Goal: Task Accomplishment & Management: Complete application form

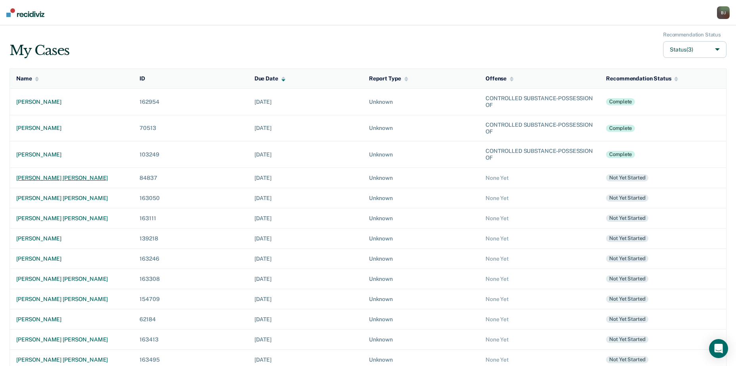
click at [37, 179] on div "[PERSON_NAME] [PERSON_NAME]" at bounding box center [71, 178] width 111 height 7
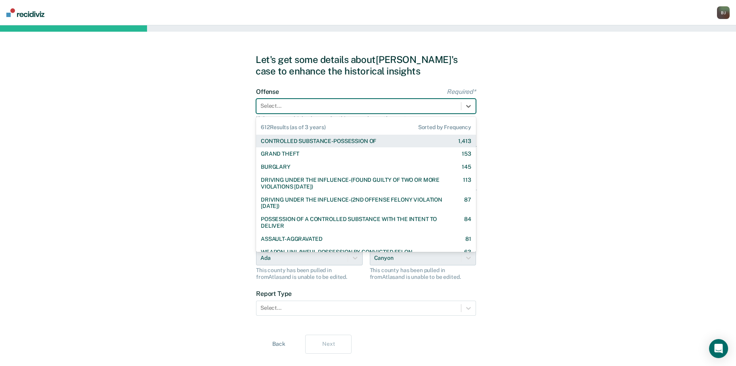
click at [305, 103] on div at bounding box center [358, 106] width 197 height 8
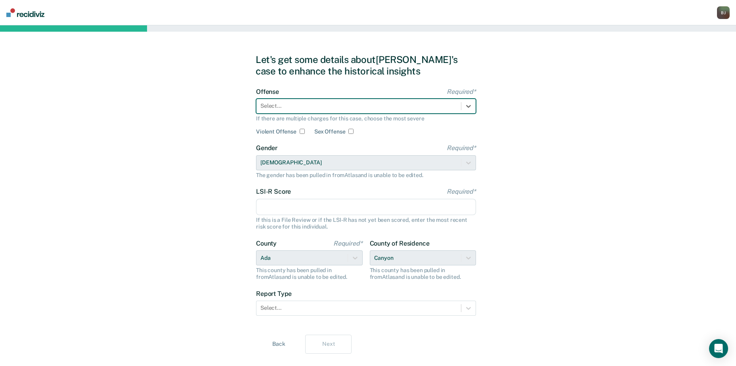
click at [301, 105] on div at bounding box center [358, 106] width 197 height 8
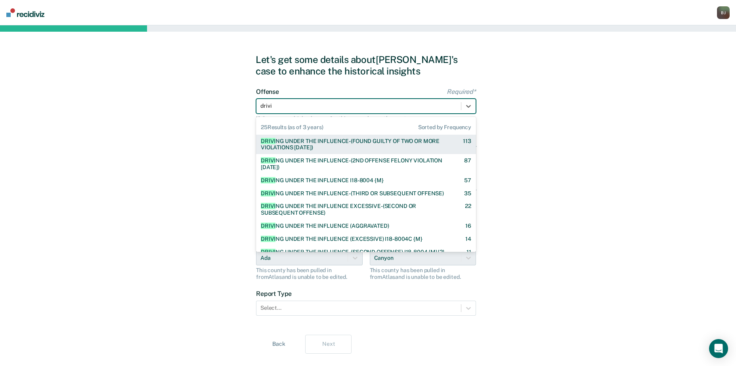
type input "drivin"
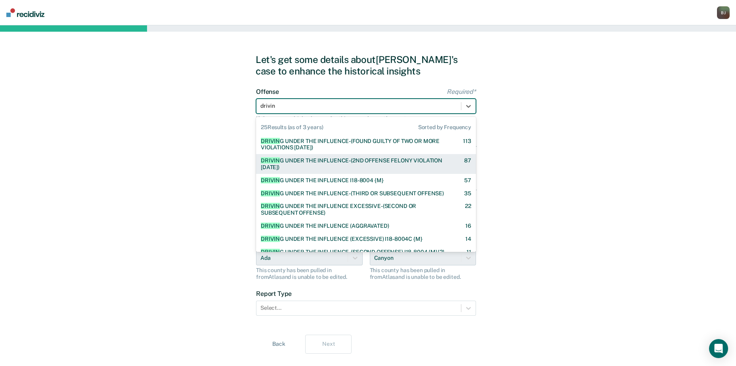
click at [284, 162] on div "DRIVIN G UNDER THE INFLUENCE-(2ND OFFENSE FELONY VIOLATION [DATE])" at bounding box center [355, 163] width 189 height 13
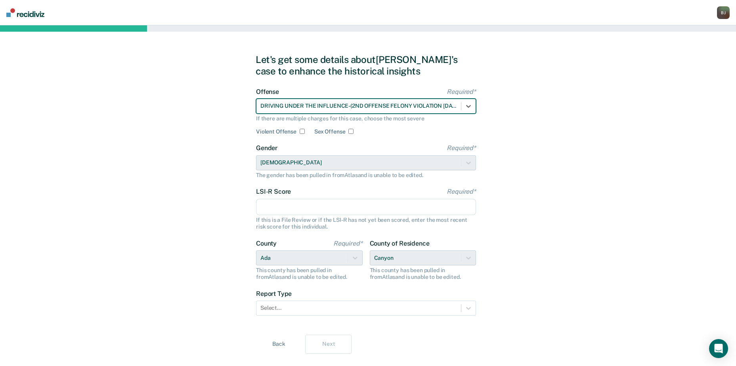
click at [280, 211] on input "LSI-R Score Required*" at bounding box center [366, 207] width 220 height 17
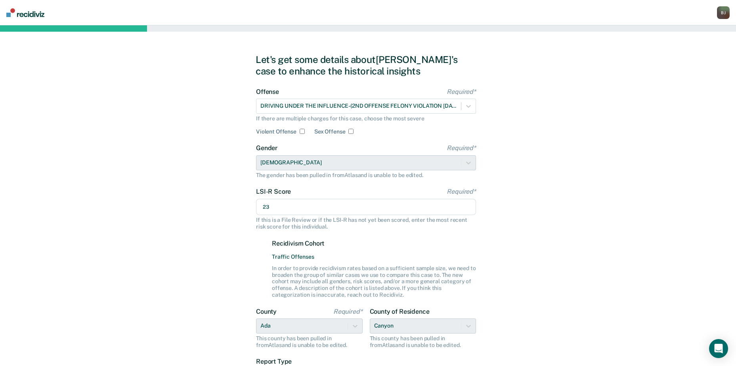
type input "23"
click at [104, 225] on div "Let's get some details about [PERSON_NAME]'s case to enhance the historical ins…" at bounding box center [368, 237] width 736 height 425
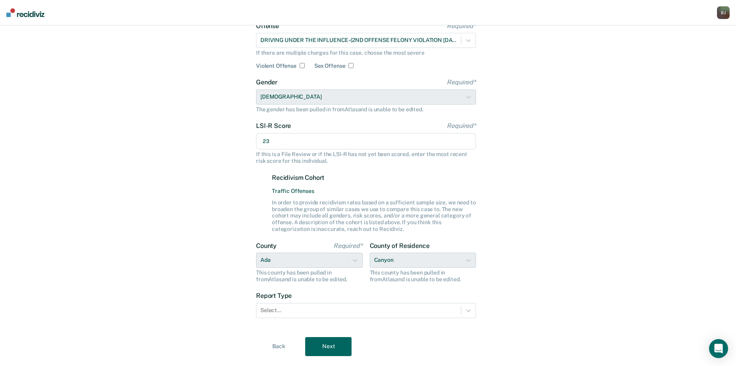
scroll to position [84, 0]
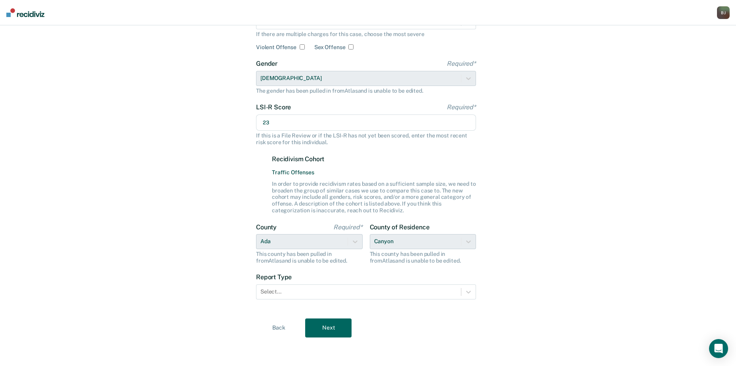
click at [396, 237] on div "County of [GEOGRAPHIC_DATA] This county has been pulled in from [GEOGRAPHIC_DAT…" at bounding box center [423, 244] width 107 height 41
click at [469, 241] on div "County of [GEOGRAPHIC_DATA] This county has been pulled in from [GEOGRAPHIC_DAT…" at bounding box center [423, 244] width 107 height 41
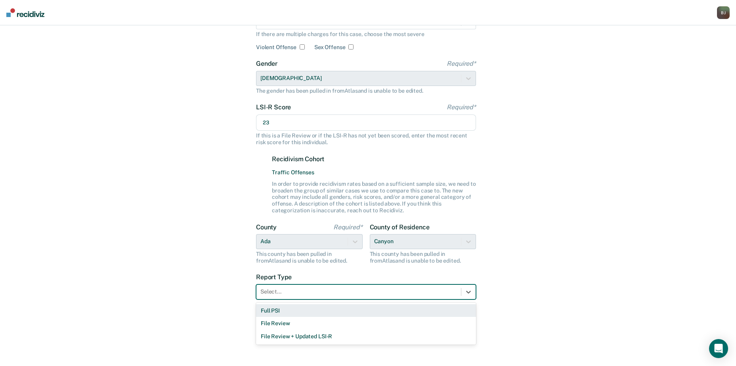
click at [309, 292] on div at bounding box center [358, 292] width 197 height 8
click at [294, 309] on div "Full PSI" at bounding box center [366, 310] width 220 height 13
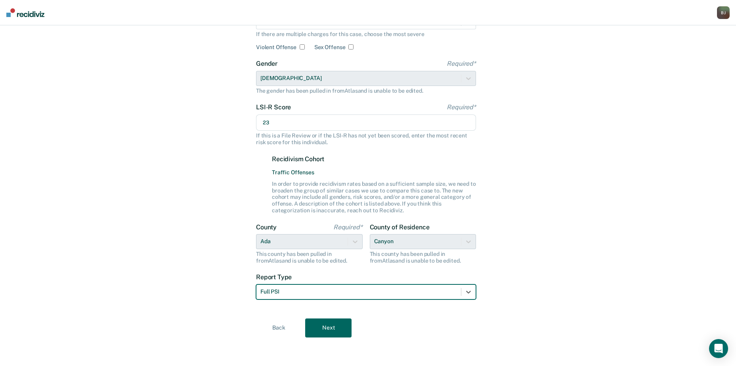
click at [324, 319] on button "Next" at bounding box center [328, 328] width 46 height 19
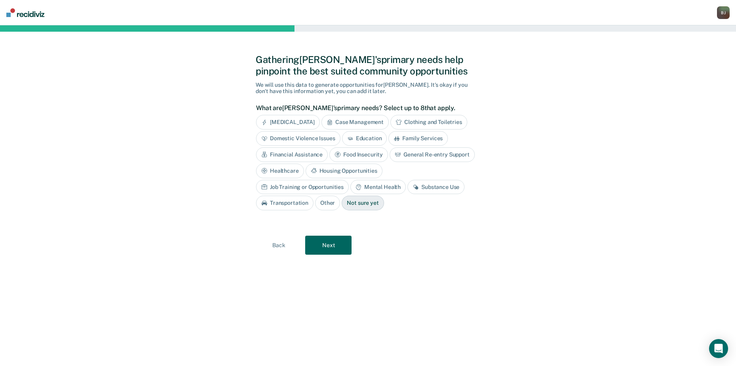
scroll to position [0, 0]
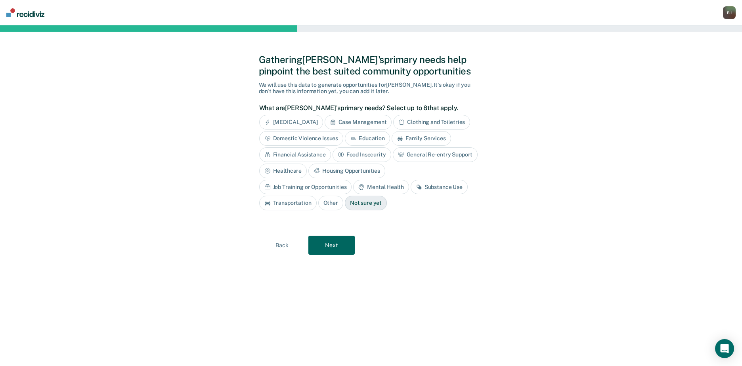
click at [411, 189] on div "Substance Use" at bounding box center [439, 187] width 57 height 15
click at [348, 247] on button "Next" at bounding box center [331, 245] width 46 height 19
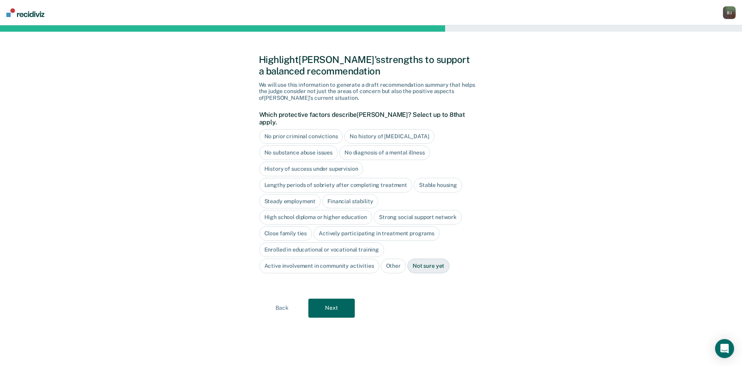
click at [429, 178] on div "Stable housing" at bounding box center [438, 185] width 48 height 15
click at [301, 196] on div "Steady employment" at bounding box center [290, 201] width 62 height 15
click at [308, 210] on div "High school diploma or higher education" at bounding box center [315, 217] width 113 height 15
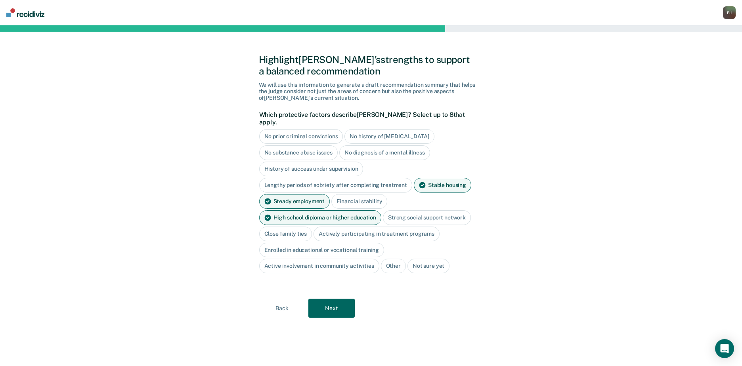
click at [293, 228] on div "Close family ties" at bounding box center [285, 234] width 53 height 15
click at [341, 162] on div "History of success under supervision" at bounding box center [311, 169] width 104 height 15
click at [384, 129] on div "No history of [MEDICAL_DATA]" at bounding box center [389, 136] width 90 height 15
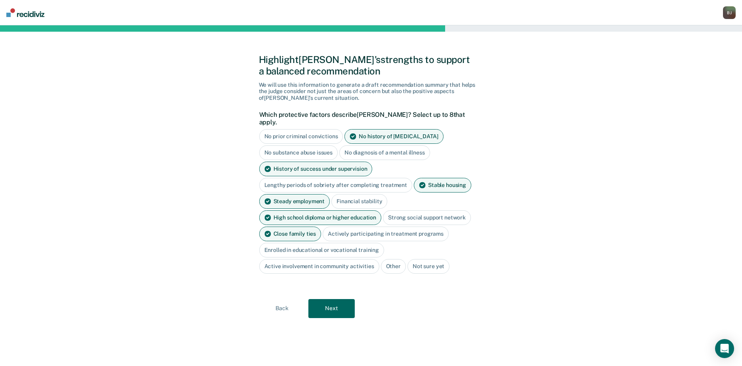
click at [341, 306] on button "Next" at bounding box center [331, 308] width 46 height 19
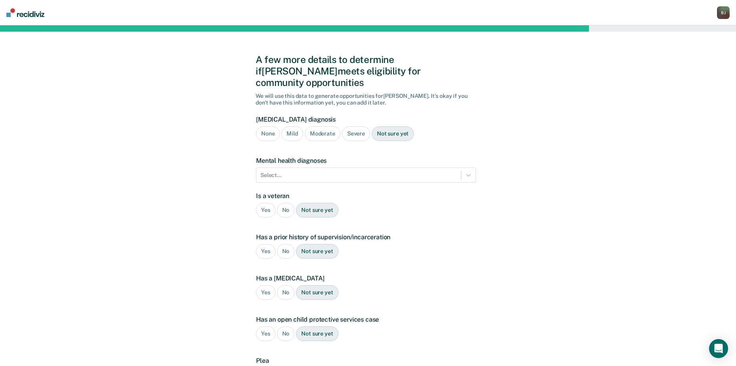
click at [348, 126] on div "Severe" at bounding box center [356, 133] width 28 height 15
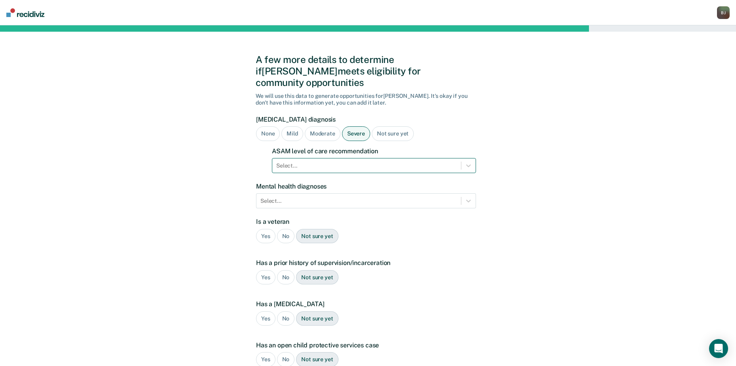
click at [300, 162] on div at bounding box center [366, 166] width 181 height 8
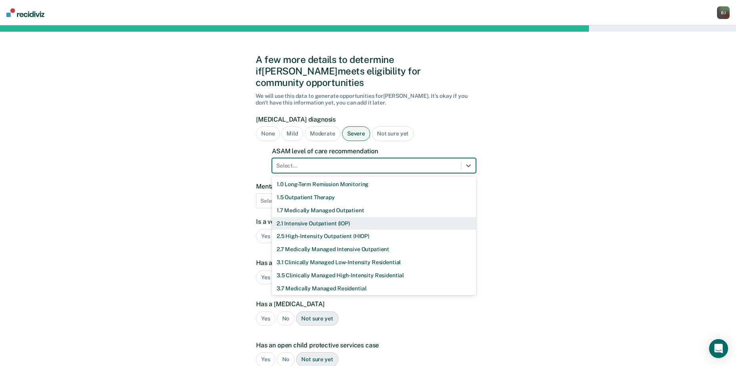
click at [310, 217] on div "2.1 Intensive Outpatient (IOP)" at bounding box center [374, 223] width 204 height 13
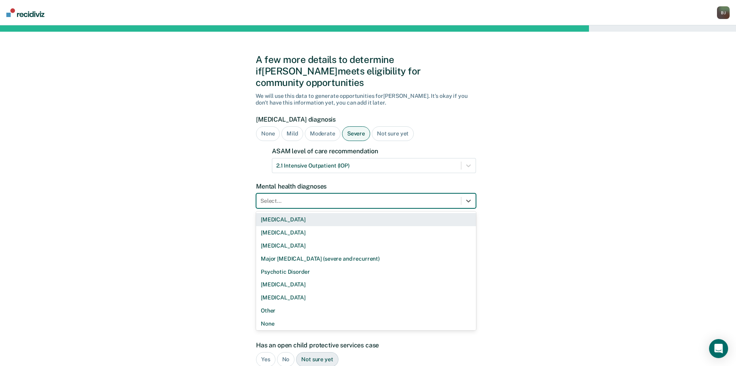
click at [311, 197] on div at bounding box center [358, 201] width 197 height 8
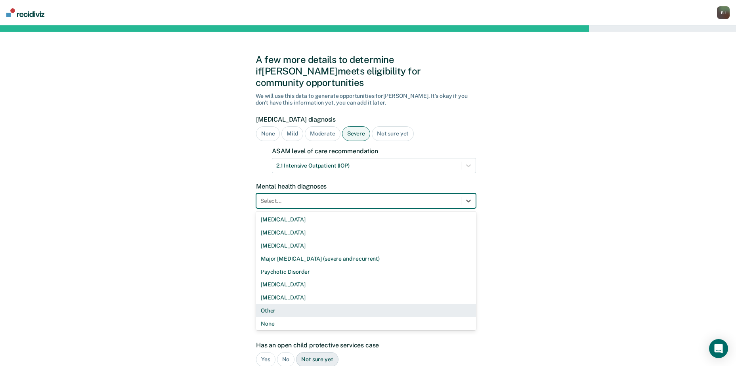
click at [280, 304] on div "Other" at bounding box center [366, 310] width 220 height 13
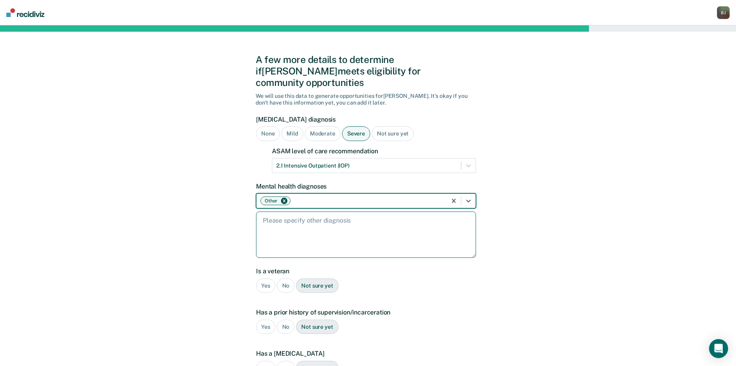
click at [291, 220] on textarea at bounding box center [366, 235] width 220 height 46
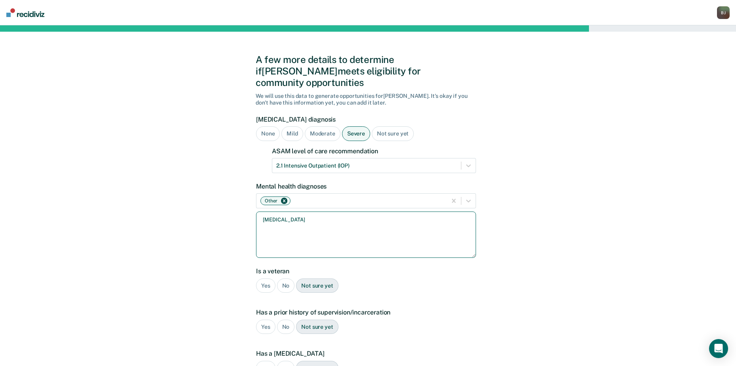
type textarea "[MEDICAL_DATA]"
click at [289, 279] on div "No" at bounding box center [286, 286] width 18 height 15
click at [266, 309] on div "Has a prior history of supervision/incarceration Yes No Not sure yet" at bounding box center [366, 325] width 220 height 32
click at [266, 320] on div "Yes" at bounding box center [265, 327] width 19 height 15
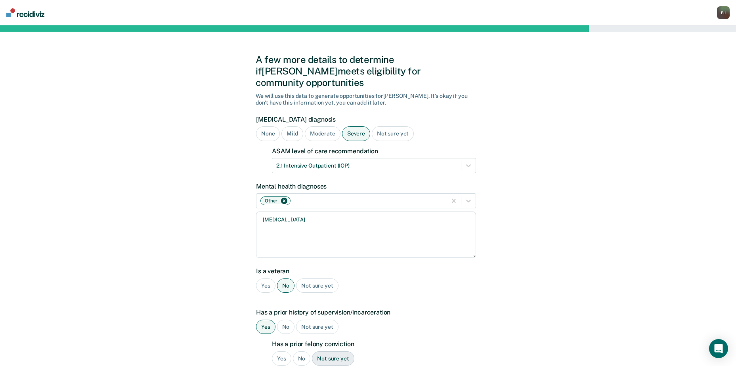
scroll to position [264, 0]
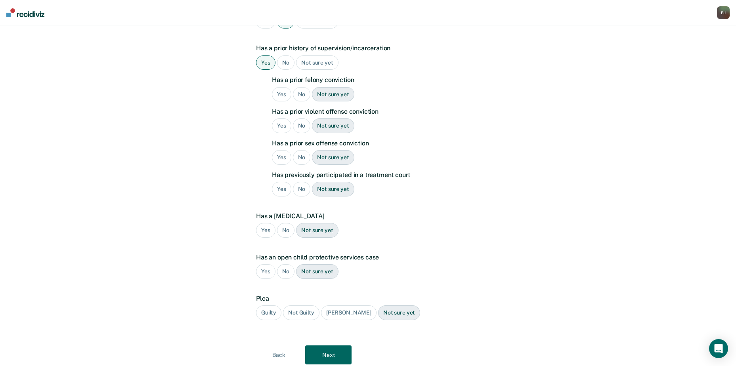
click at [277, 87] on div "Yes" at bounding box center [281, 94] width 19 height 15
click at [294, 119] on div "No" at bounding box center [302, 126] width 18 height 15
click at [299, 150] on div "No" at bounding box center [302, 157] width 18 height 15
click at [299, 184] on div "No" at bounding box center [302, 189] width 18 height 15
click at [283, 223] on div "No" at bounding box center [286, 230] width 18 height 15
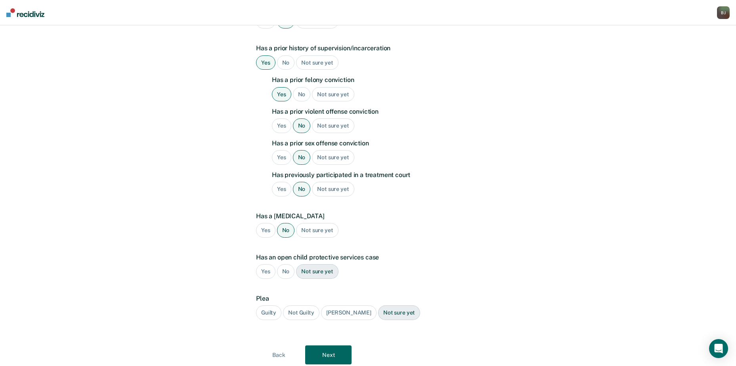
click at [286, 264] on div "No" at bounding box center [286, 271] width 18 height 15
click at [268, 306] on div "Guilty" at bounding box center [268, 313] width 25 height 15
drag, startPoint x: 268, startPoint y: 306, endPoint x: 255, endPoint y: 326, distance: 23.9
click at [243, 325] on div "A few more details to determine if [PERSON_NAME] meets eligibility for communit…" at bounding box center [368, 77] width 736 height 632
click at [316, 346] on button "Next" at bounding box center [328, 355] width 46 height 19
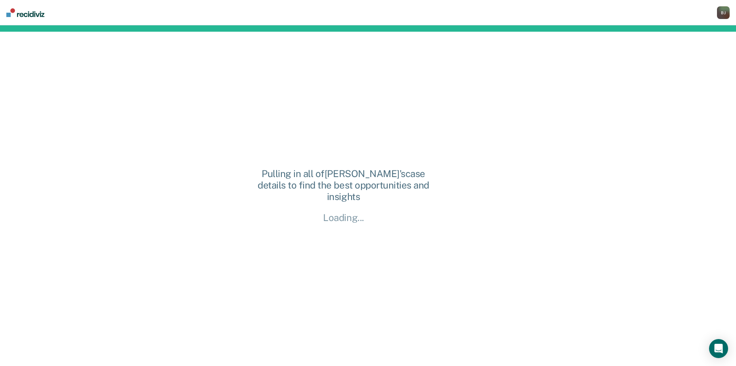
scroll to position [0, 0]
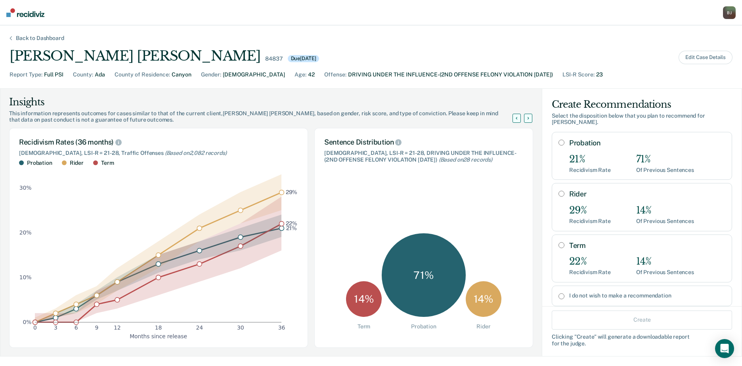
click at [569, 145] on div "Probation 21% Recidivism Rate 71% Of Previous Sentences" at bounding box center [647, 156] width 156 height 34
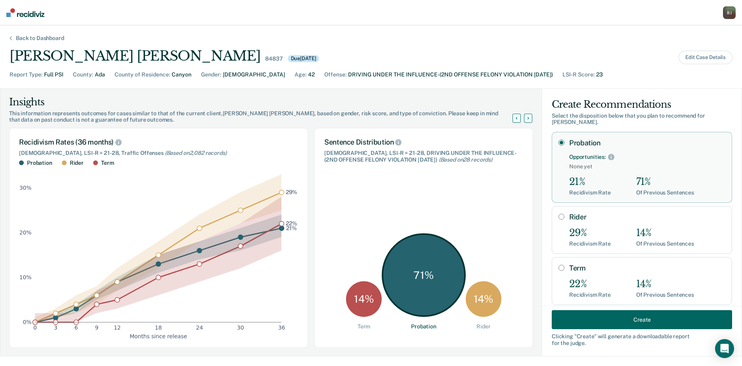
click at [595, 218] on div "Rider 29% Recidivism Rate 14% Of Previous Sentences" at bounding box center [647, 230] width 156 height 34
radio input "false"
radio input "true"
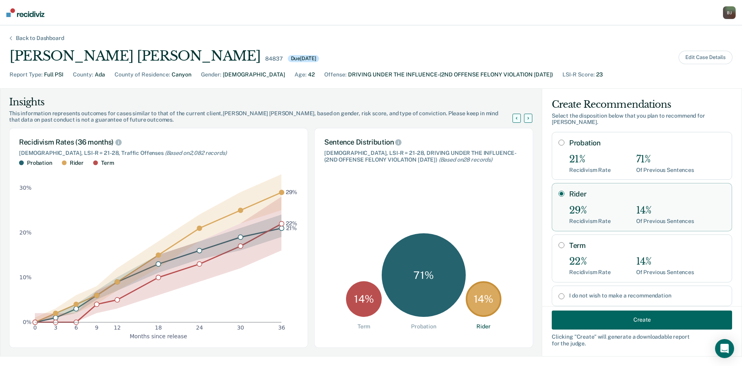
click at [609, 164] on div "21% Recidivism Rate 71% Of Previous Sentences" at bounding box center [647, 164] width 156 height 20
radio input "true"
radio input "false"
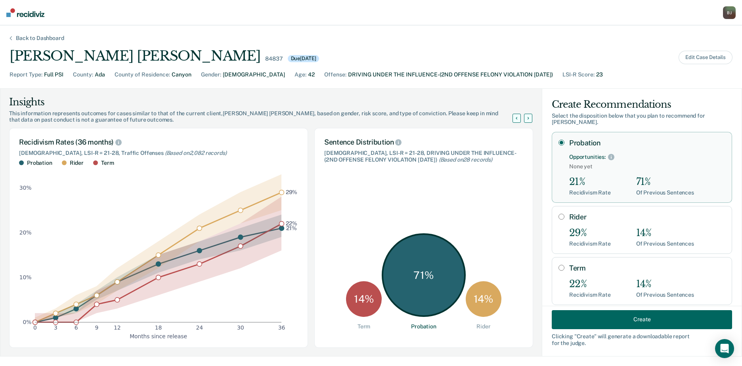
click at [612, 319] on button "Create" at bounding box center [642, 319] width 180 height 19
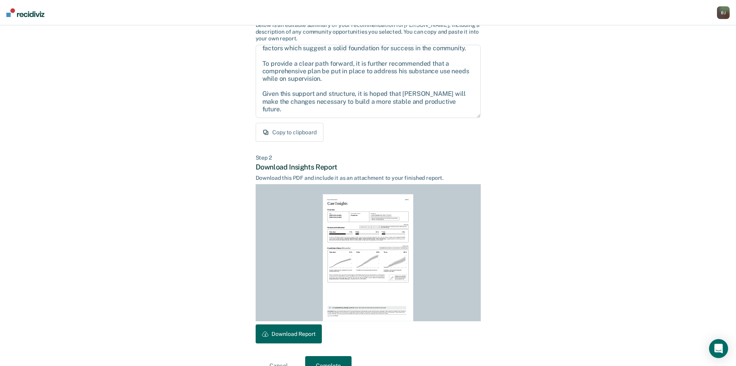
scroll to position [86, 0]
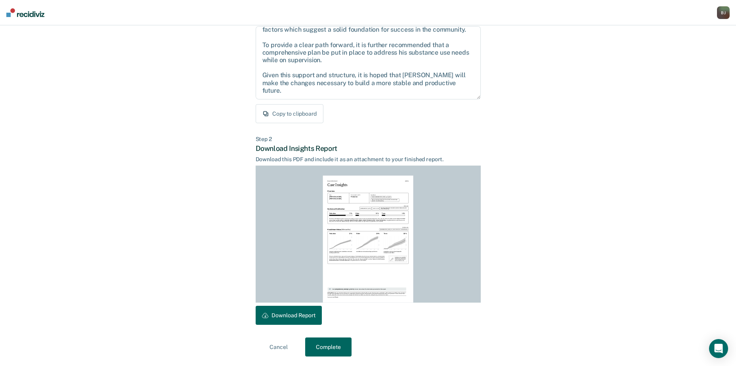
drag, startPoint x: 295, startPoint y: 317, endPoint x: 639, endPoint y: 205, distance: 361.5
click at [295, 316] on button "Download Report" at bounding box center [289, 315] width 66 height 19
click at [338, 348] on button "Complete" at bounding box center [328, 347] width 46 height 19
